Goal: Task Accomplishment & Management: Complete application form

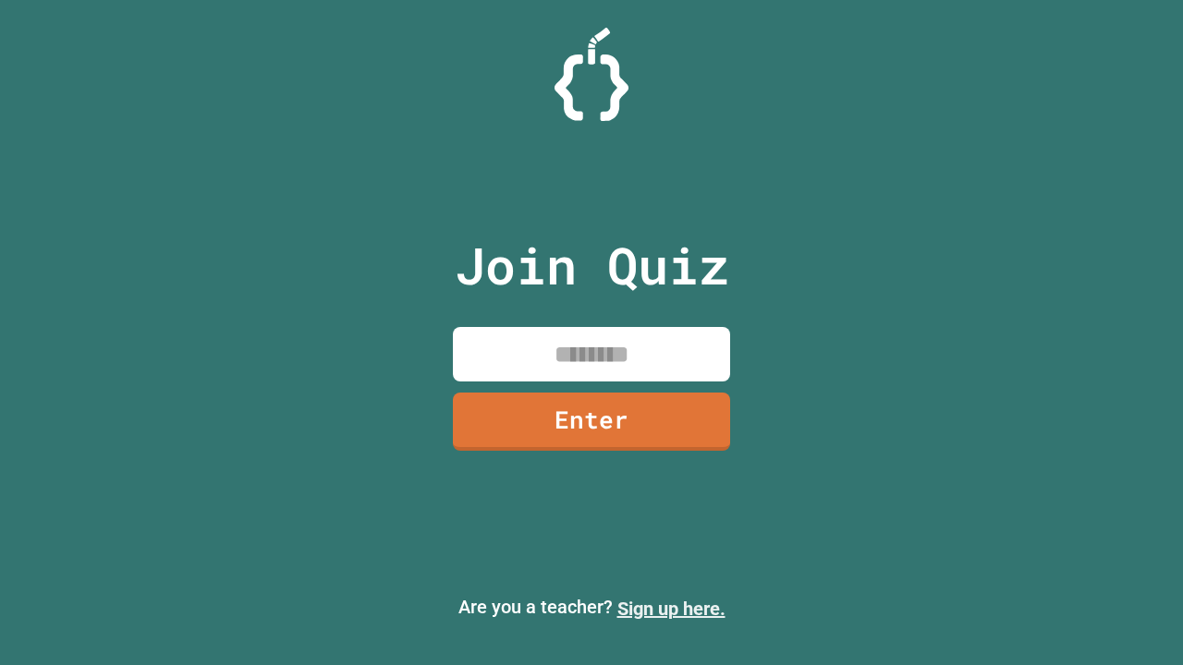
click at [671, 609] on link "Sign up here." at bounding box center [671, 609] width 108 height 22
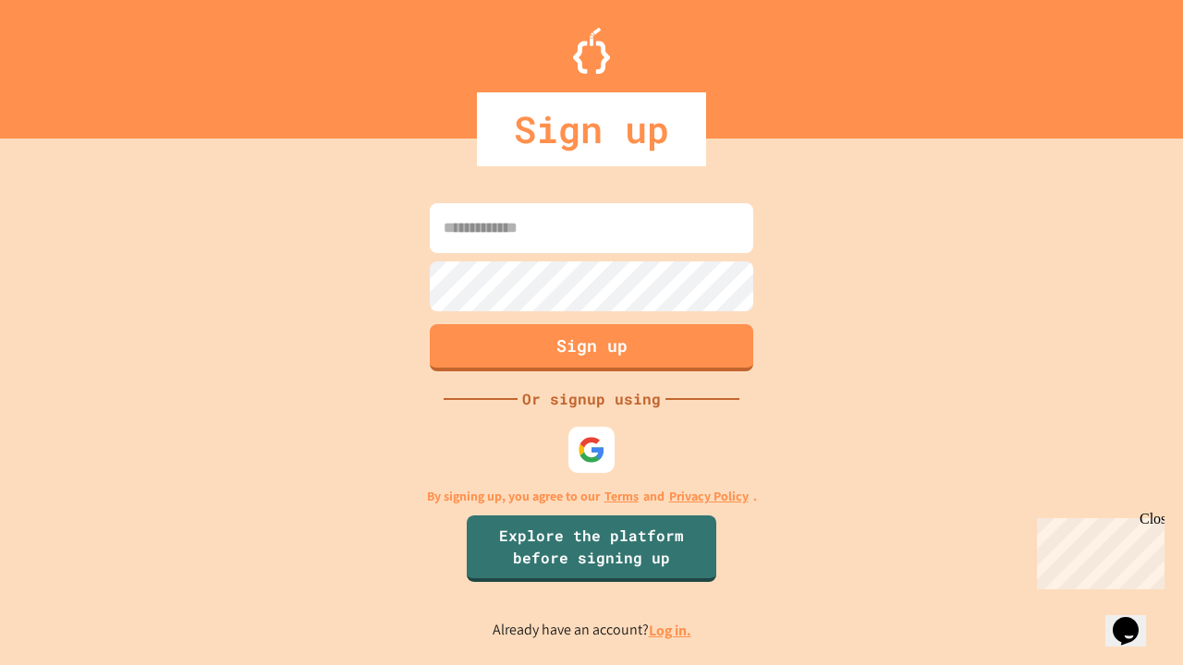
click at [671, 630] on link "Log in." at bounding box center [670, 630] width 43 height 19
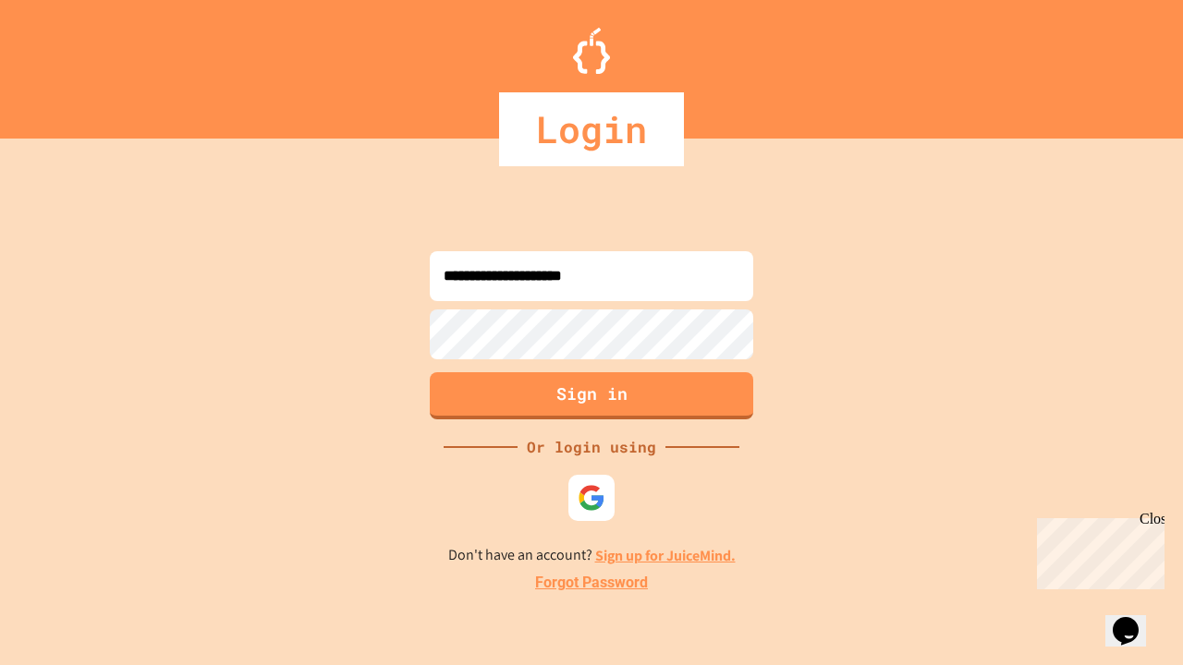
type input "**********"
